Goal: Use online tool/utility: Utilize a website feature to perform a specific function

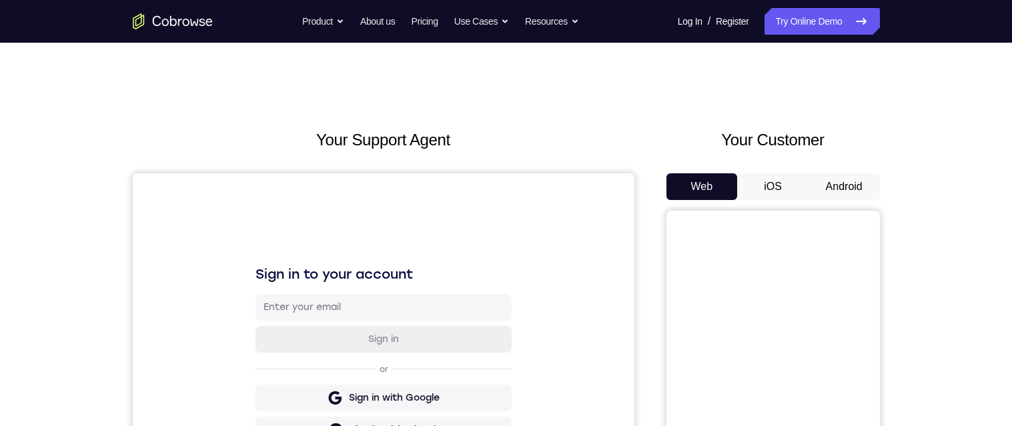
click at [856, 177] on button "Android" at bounding box center [844, 186] width 71 height 27
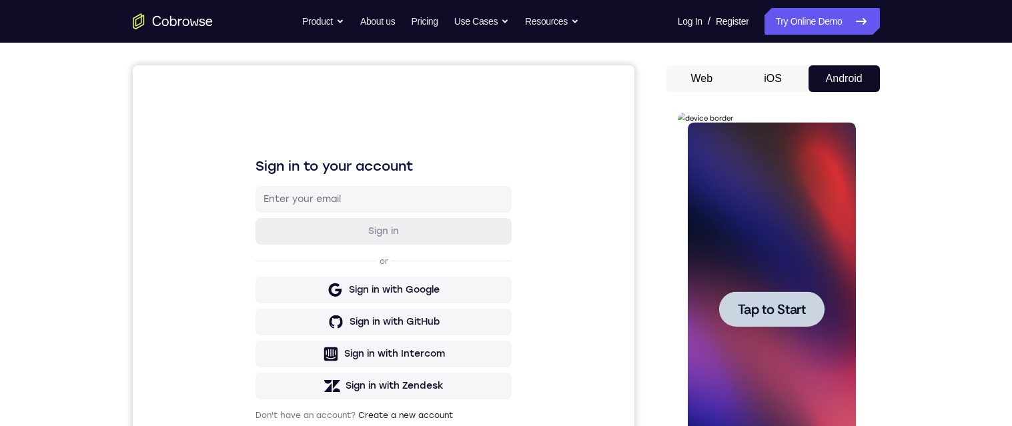
click at [813, 306] on div at bounding box center [771, 309] width 105 height 35
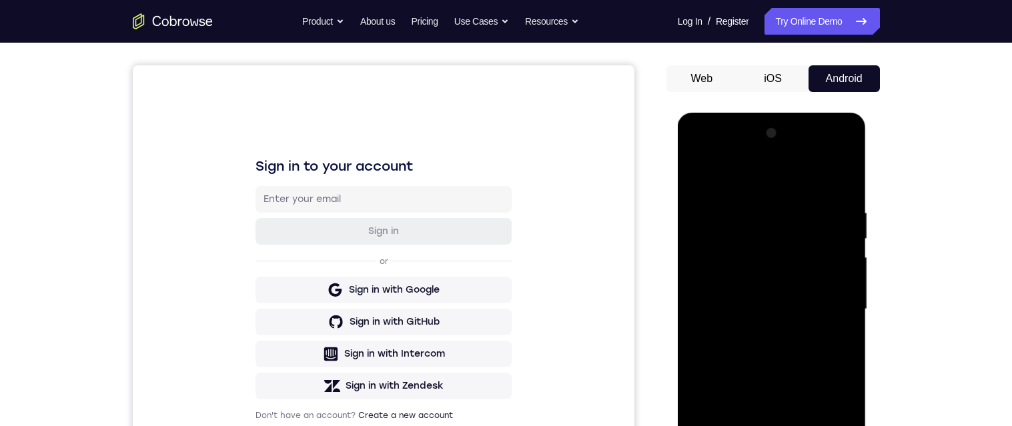
click at [767, 426] on div at bounding box center [772, 310] width 168 height 374
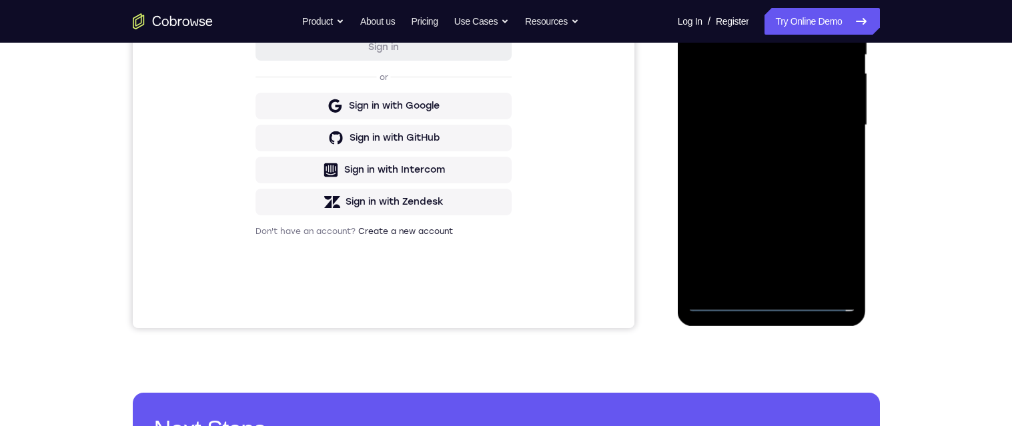
click at [840, 248] on div at bounding box center [772, 126] width 168 height 374
click at [768, 0] on div at bounding box center [772, 126] width 168 height 374
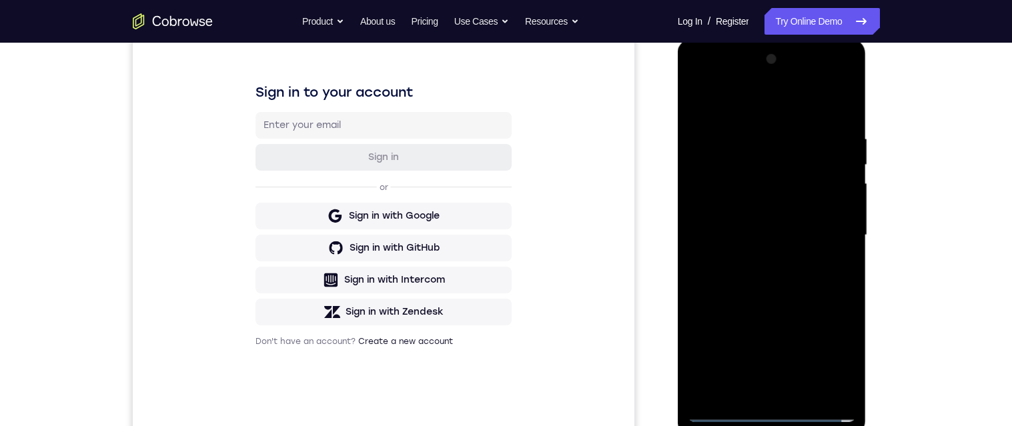
click at [829, 231] on div at bounding box center [772, 236] width 168 height 374
click at [757, 390] on div at bounding box center [772, 236] width 168 height 374
click at [757, 392] on div at bounding box center [772, 236] width 168 height 374
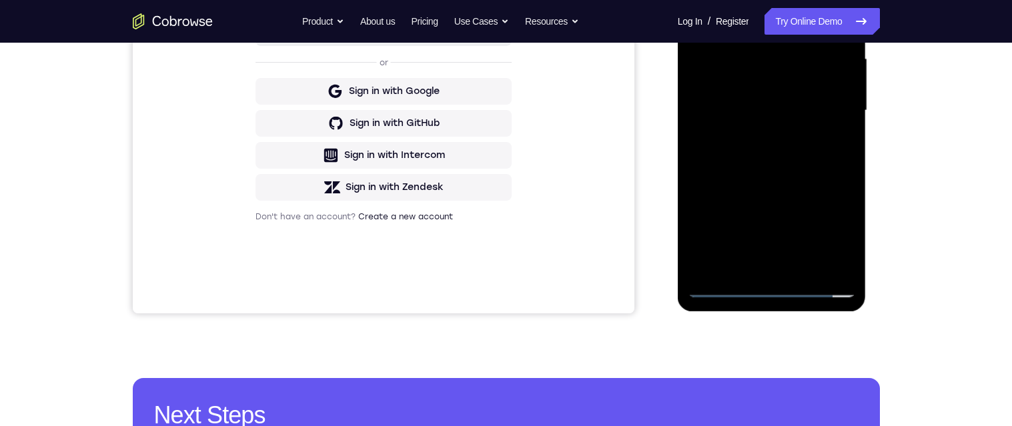
click at [761, 95] on div at bounding box center [772, 111] width 168 height 374
click at [760, 81] on div at bounding box center [772, 111] width 168 height 374
click at [783, 107] on div at bounding box center [772, 111] width 168 height 374
click at [789, 153] on div at bounding box center [772, 111] width 168 height 374
click at [785, 150] on div at bounding box center [772, 111] width 168 height 374
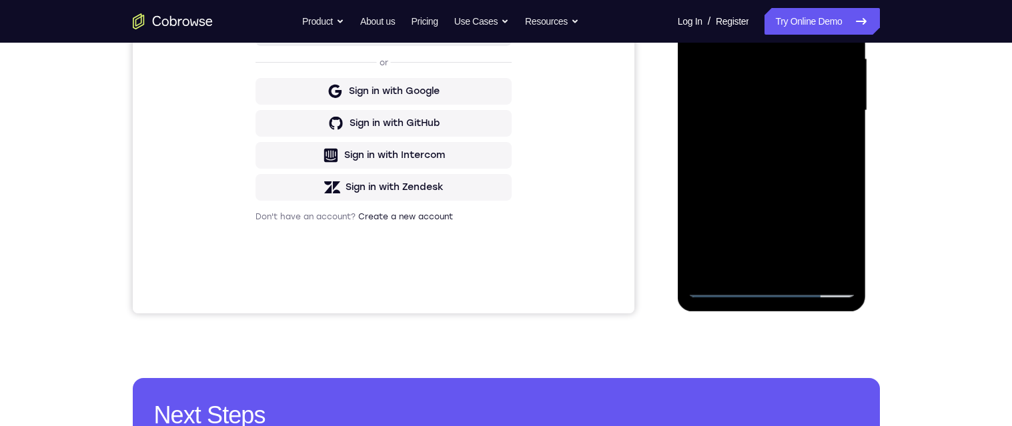
scroll to position [205, 0]
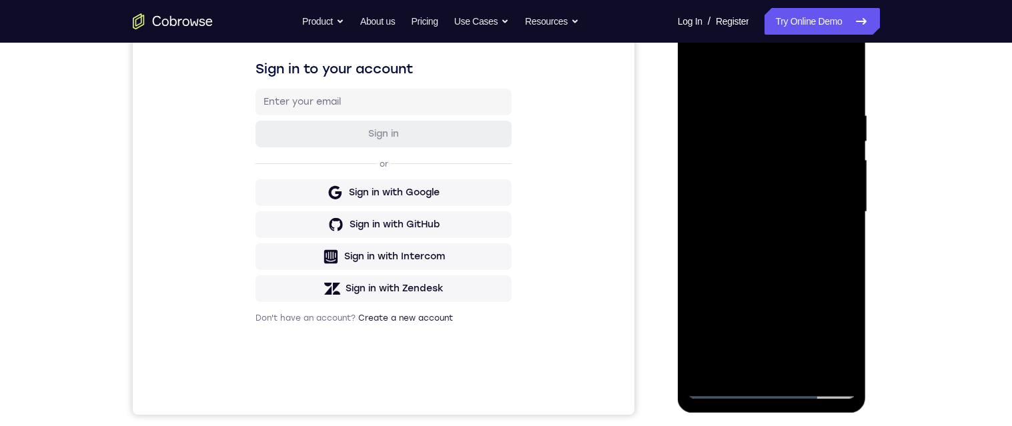
click at [785, 264] on div at bounding box center [772, 212] width 168 height 374
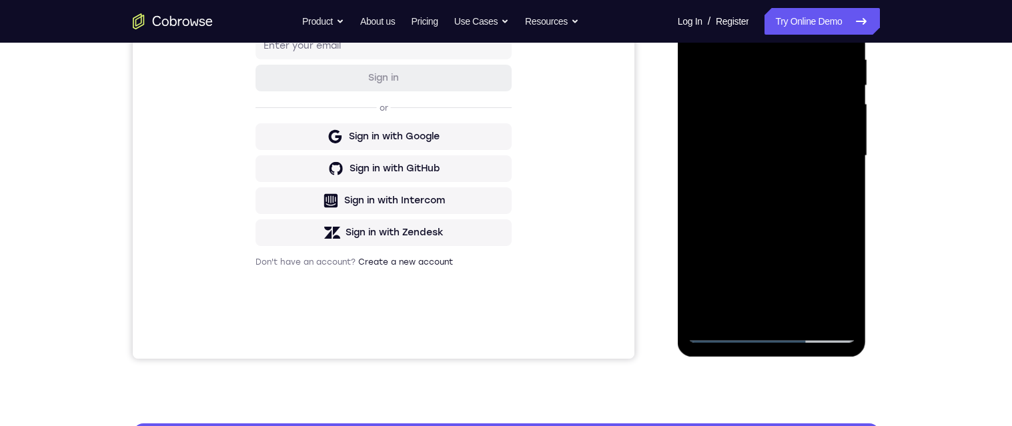
scroll to position [297, 0]
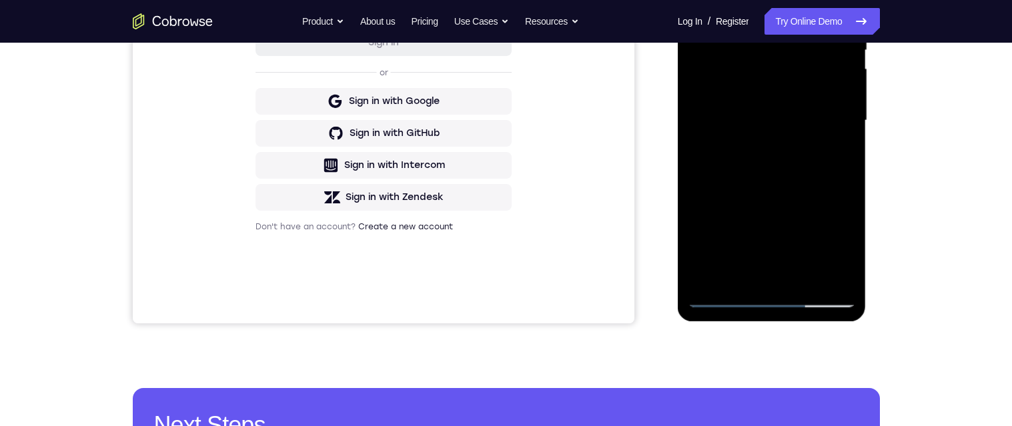
click at [737, 280] on div at bounding box center [772, 121] width 168 height 374
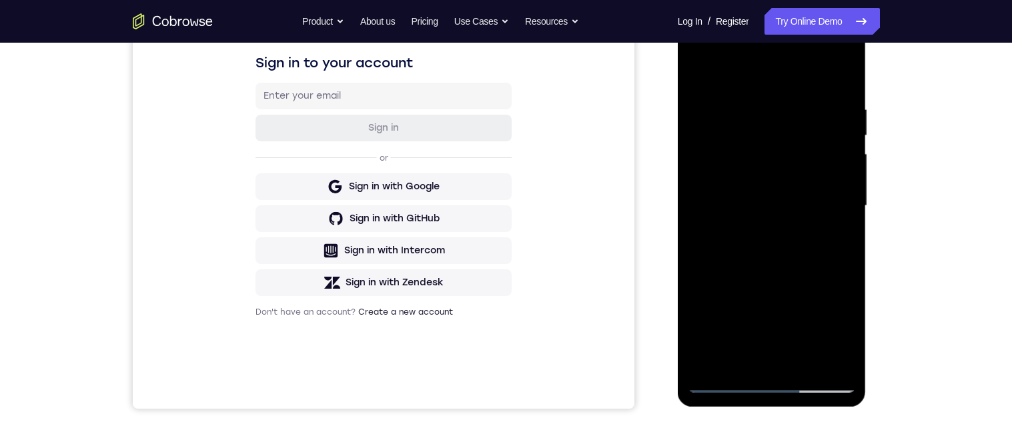
click at [757, 71] on div at bounding box center [772, 206] width 168 height 374
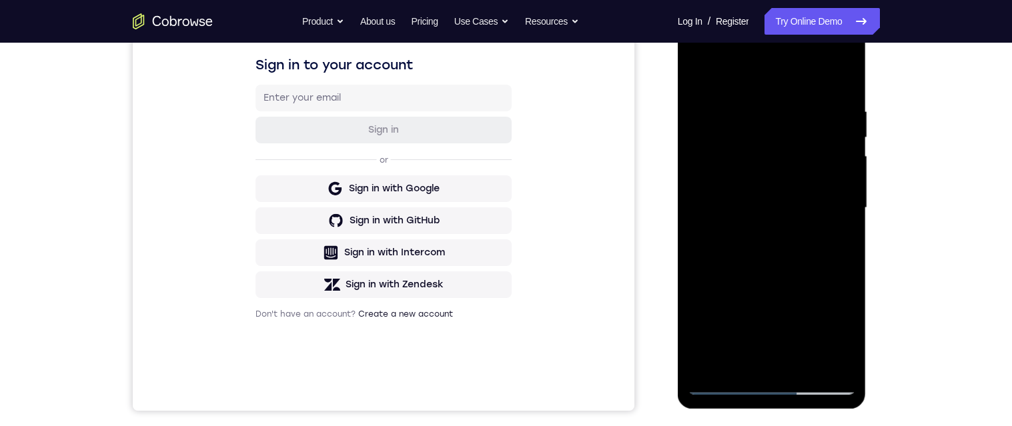
click at [726, 108] on div at bounding box center [772, 208] width 168 height 374
click at [780, 310] on div at bounding box center [772, 208] width 168 height 374
click at [700, 76] on div at bounding box center [772, 208] width 168 height 374
click at [837, 254] on div at bounding box center [772, 208] width 168 height 374
click at [729, 129] on div at bounding box center [772, 208] width 168 height 374
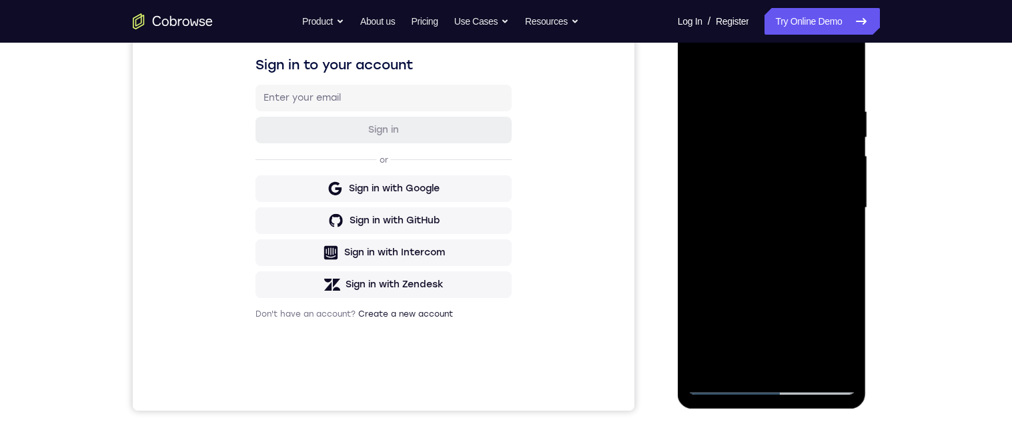
click at [777, 178] on div at bounding box center [772, 208] width 168 height 374
click at [699, 71] on div at bounding box center [772, 208] width 168 height 374
click at [835, 179] on div at bounding box center [772, 208] width 168 height 374
drag, startPoint x: 743, startPoint y: 244, endPoint x: 752, endPoint y: 145, distance: 99.1
click at [752, 145] on div at bounding box center [772, 208] width 168 height 374
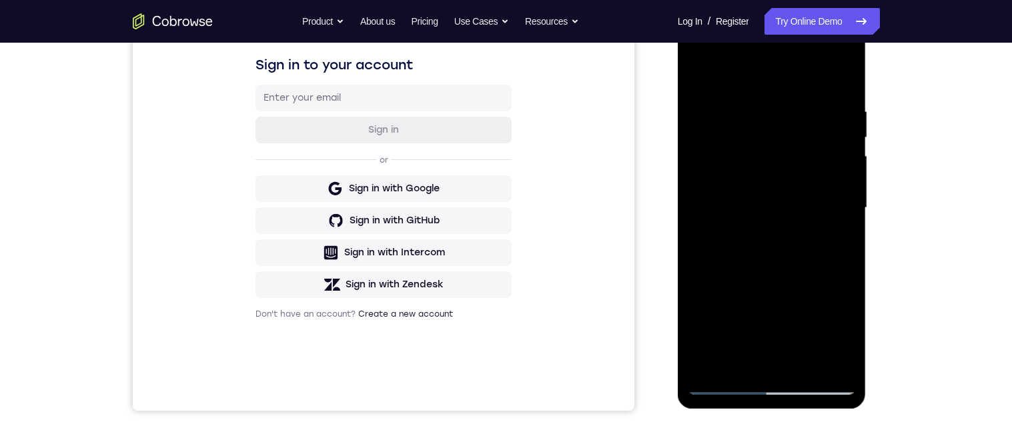
drag, startPoint x: 751, startPoint y: 329, endPoint x: 774, endPoint y: 85, distance: 244.6
click at [774, 85] on div at bounding box center [772, 208] width 168 height 374
drag, startPoint x: 755, startPoint y: 327, endPoint x: 763, endPoint y: 212, distance: 115.0
click at [763, 212] on div at bounding box center [772, 208] width 168 height 374
drag, startPoint x: 763, startPoint y: 296, endPoint x: 789, endPoint y: 63, distance: 233.5
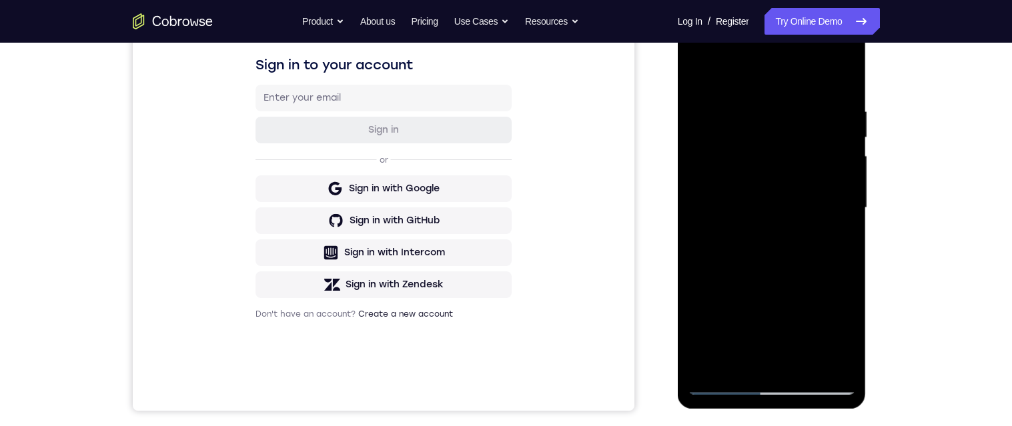
click at [789, 63] on div at bounding box center [772, 208] width 168 height 374
drag, startPoint x: 769, startPoint y: 332, endPoint x: 771, endPoint y: 267, distance: 65.4
click at [771, 267] on div at bounding box center [772, 208] width 168 height 374
click at [838, 279] on div at bounding box center [772, 208] width 168 height 374
drag, startPoint x: 740, startPoint y: 331, endPoint x: 753, endPoint y: 133, distance: 198.6
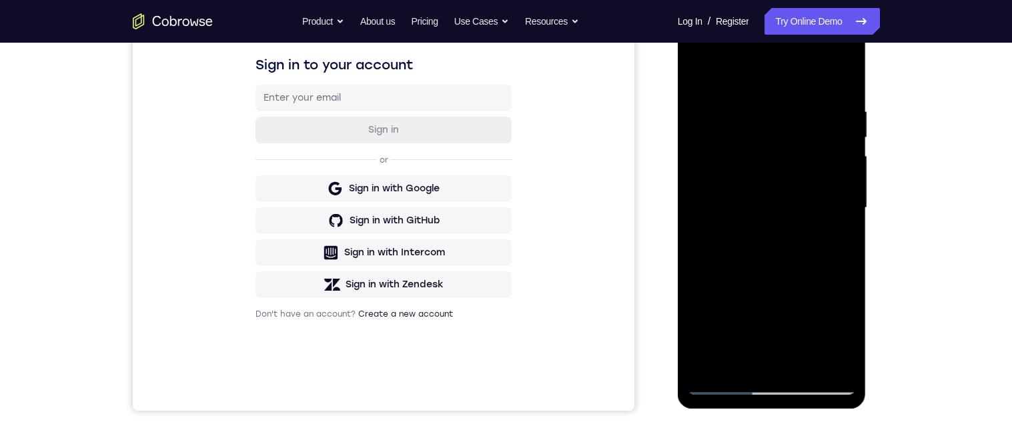
click at [753, 133] on div at bounding box center [772, 208] width 168 height 374
click at [753, 252] on div at bounding box center [772, 208] width 168 height 374
click at [700, 73] on div at bounding box center [772, 208] width 168 height 374
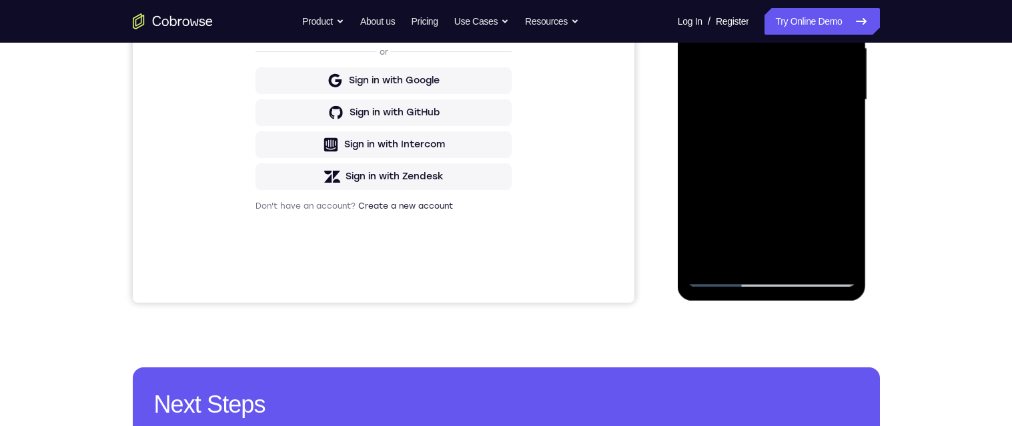
click at [742, 256] on div at bounding box center [772, 100] width 168 height 374
click at [769, 141] on div at bounding box center [772, 100] width 168 height 374
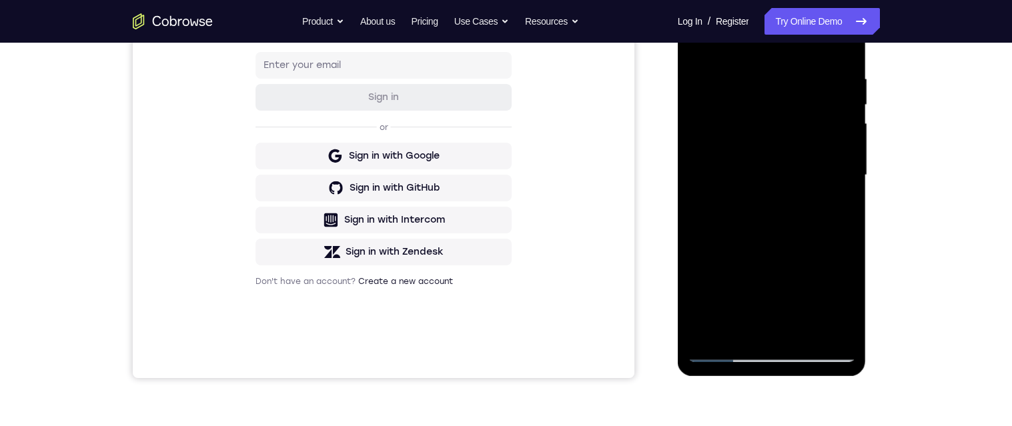
scroll to position [240, 0]
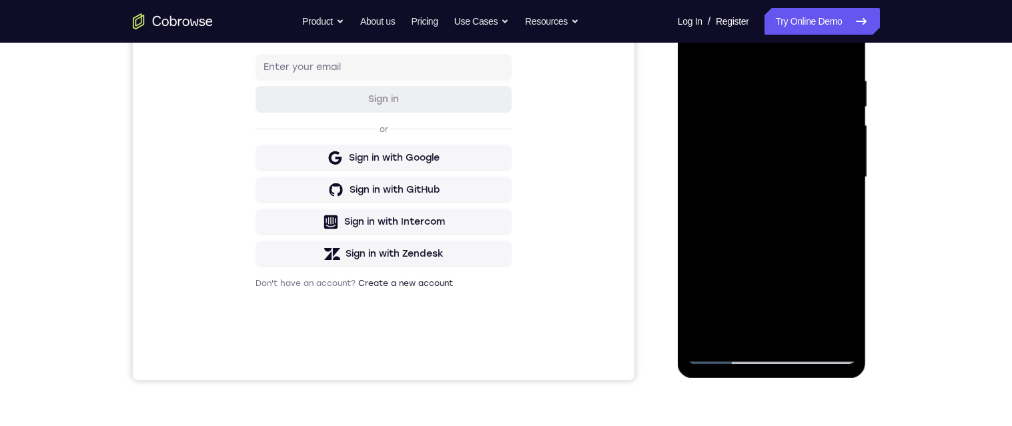
click at [849, 189] on div at bounding box center [772, 178] width 168 height 374
click at [851, 195] on div at bounding box center [772, 178] width 168 height 374
click at [846, 195] on div at bounding box center [772, 178] width 168 height 374
click at [849, 186] on div at bounding box center [772, 178] width 168 height 374
click at [924, 274] on div "Your Support Agent Your Customer Web iOS Android Next Steps We’d be happy to gi…" at bounding box center [506, 243] width 854 height 880
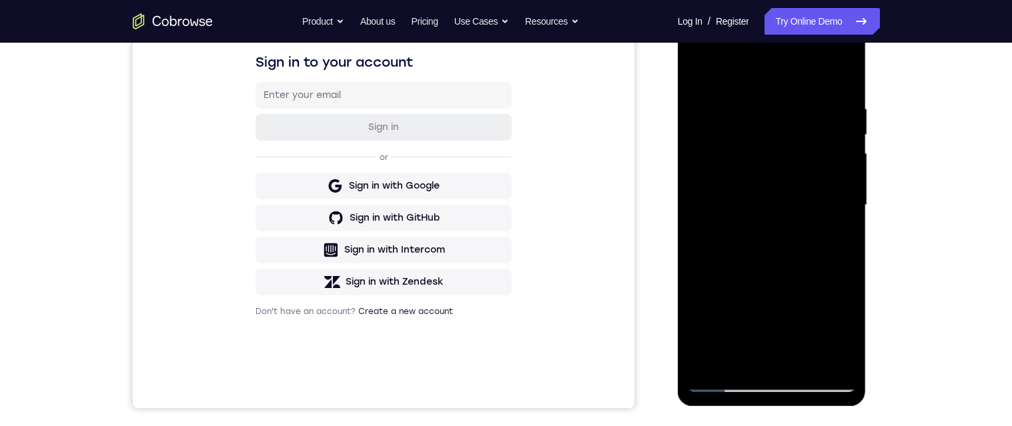
scroll to position [210, 0]
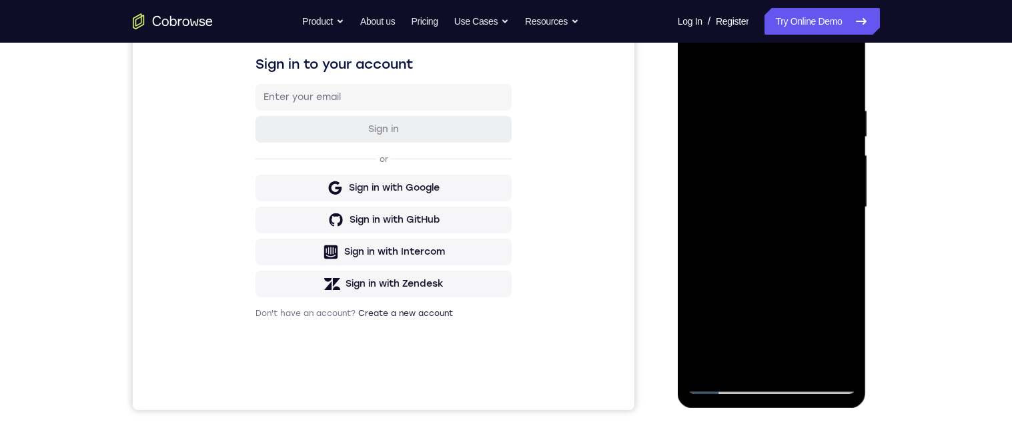
click at [849, 203] on div at bounding box center [772, 208] width 168 height 374
click at [849, 201] on div at bounding box center [772, 208] width 168 height 374
click at [850, 199] on div at bounding box center [772, 208] width 168 height 374
click at [850, 200] on div at bounding box center [772, 208] width 168 height 374
click at [848, 143] on div at bounding box center [772, 208] width 168 height 374
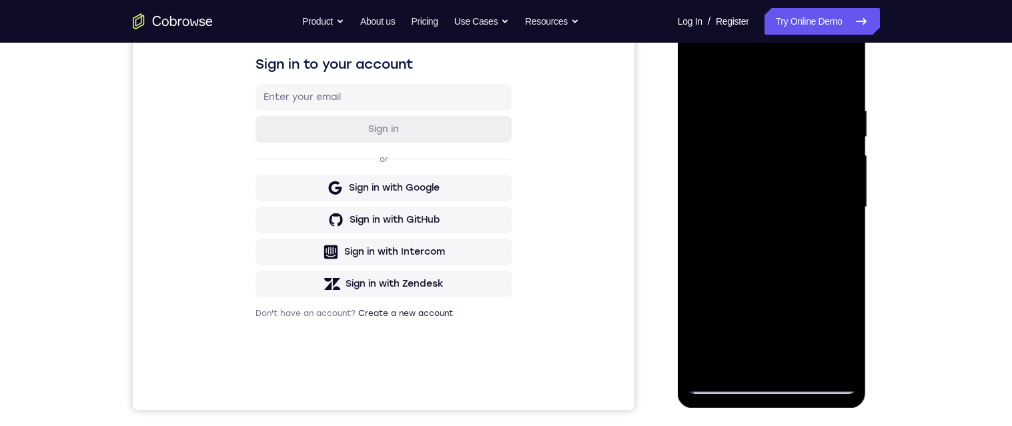
click at [845, 145] on div at bounding box center [772, 208] width 168 height 374
click at [845, 141] on div at bounding box center [772, 208] width 168 height 374
click at [719, 311] on div at bounding box center [772, 208] width 168 height 374
click at [717, 308] on div at bounding box center [772, 208] width 168 height 374
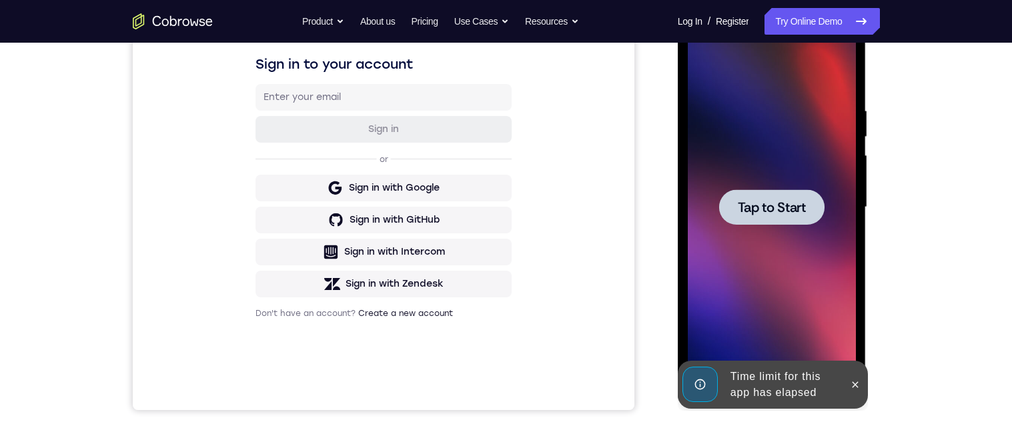
click at [783, 213] on span "Tap to Start" at bounding box center [772, 207] width 68 height 13
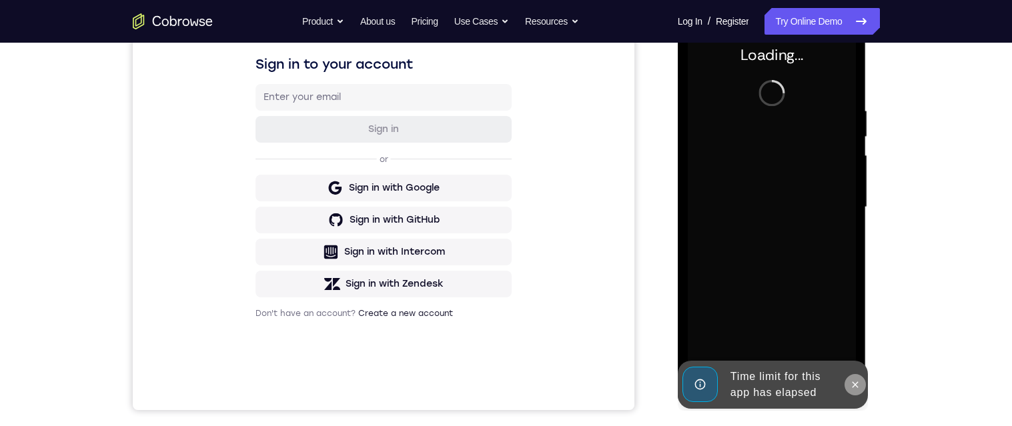
click at [854, 392] on button at bounding box center [855, 384] width 21 height 21
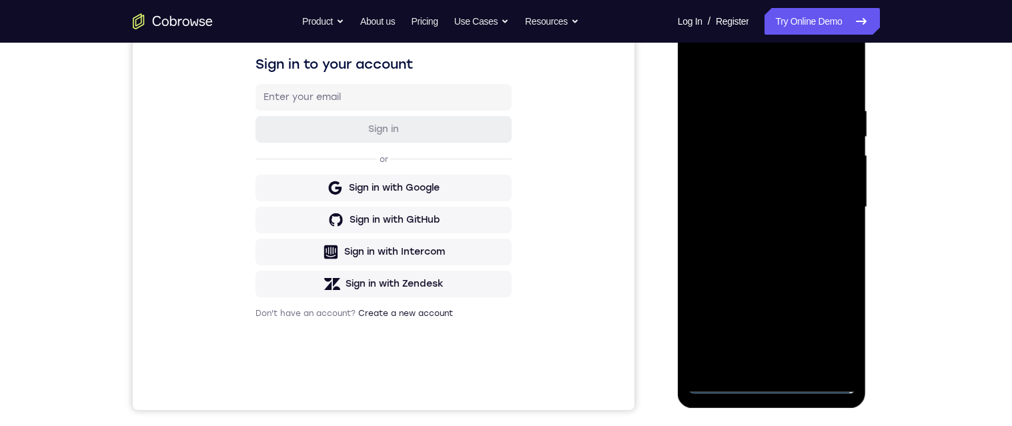
click at [774, 382] on div at bounding box center [772, 208] width 168 height 374
click at [835, 323] on div at bounding box center [772, 208] width 168 height 374
click at [742, 76] on div at bounding box center [772, 208] width 168 height 374
click at [823, 201] on div at bounding box center [772, 208] width 168 height 374
click at [755, 230] on div at bounding box center [772, 208] width 168 height 374
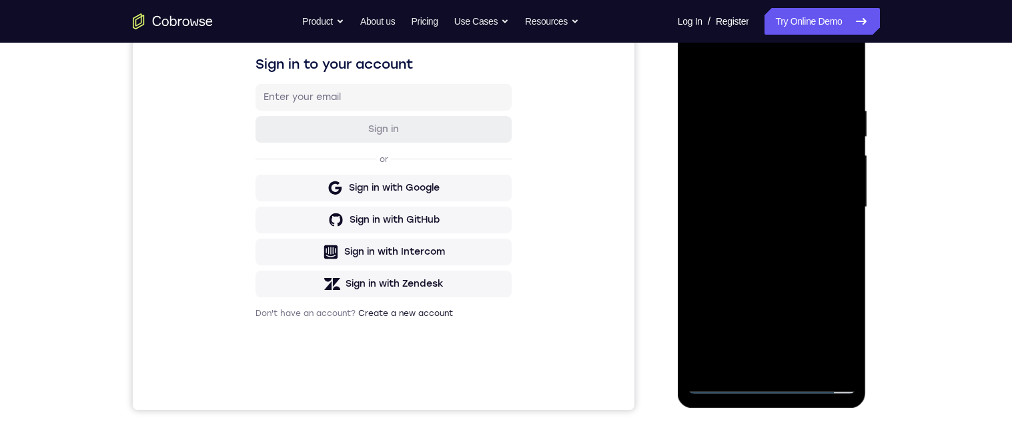
click at [777, 197] on div at bounding box center [772, 208] width 168 height 374
click at [793, 182] on div at bounding box center [772, 208] width 168 height 374
click at [812, 210] on div at bounding box center [772, 208] width 168 height 374
click at [797, 263] on div at bounding box center [772, 208] width 168 height 374
click at [837, 362] on div at bounding box center [772, 208] width 168 height 374
